Goal: Information Seeking & Learning: Understand process/instructions

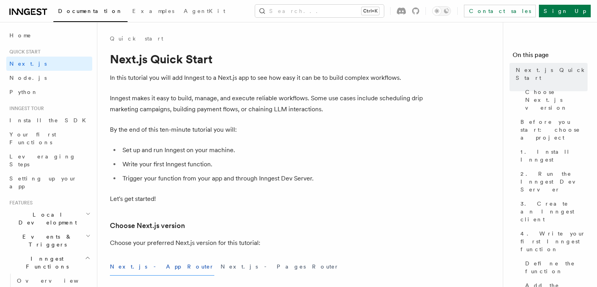
click at [569, 10] on link "Sign Up" at bounding box center [565, 11] width 52 height 13
click at [564, 11] on link "Sign Up" at bounding box center [565, 11] width 52 height 13
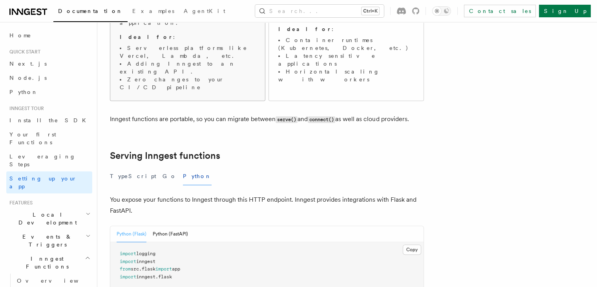
scroll to position [169, 0]
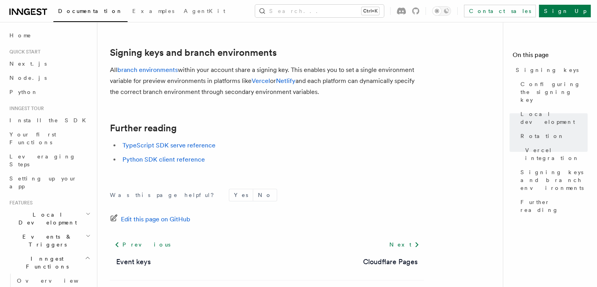
scroll to position [901, 0]
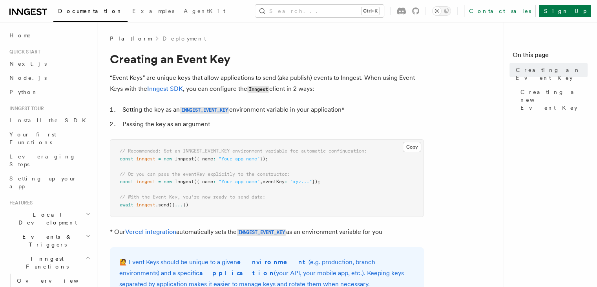
drag, startPoint x: 204, startPoint y: 111, endPoint x: 328, endPoint y: 99, distance: 124.7
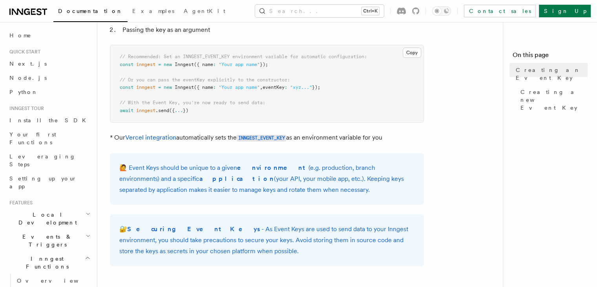
scroll to position [97, 0]
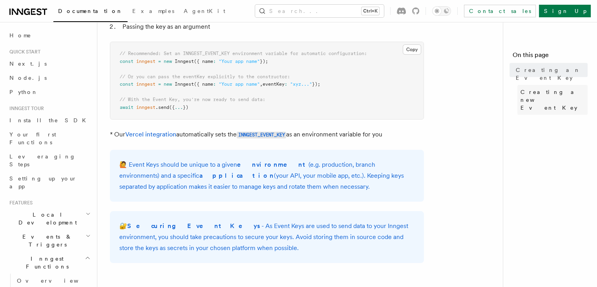
click at [521, 88] on span "Creating a new Event Key" at bounding box center [554, 100] width 67 height 24
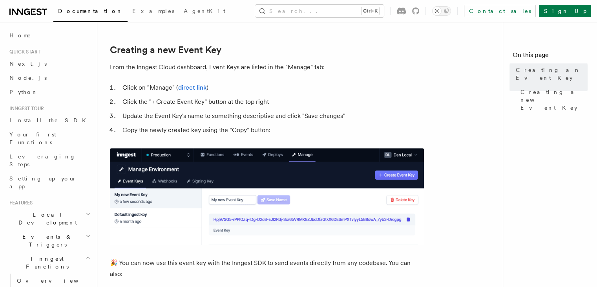
scroll to position [348, 0]
